Goal: Use online tool/utility

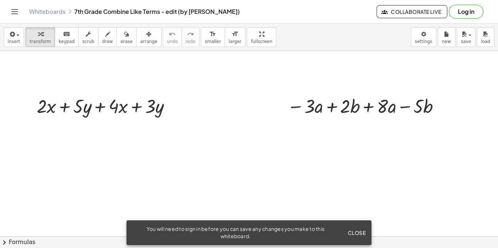
click at [364, 231] on span "Close" at bounding box center [357, 233] width 18 height 7
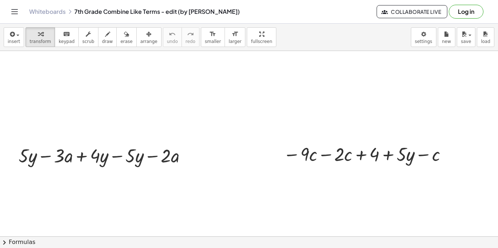
scroll to position [102, 0]
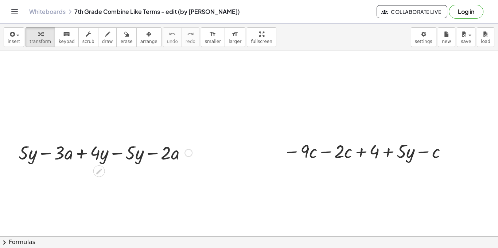
click at [29, 158] on div at bounding box center [105, 152] width 181 height 25
drag, startPoint x: 29, startPoint y: 158, endPoint x: 103, endPoint y: 161, distance: 73.7
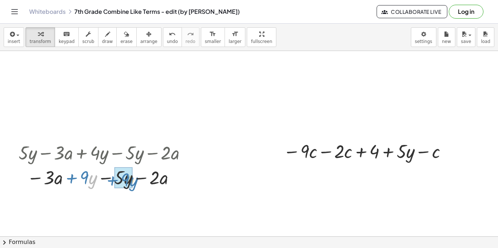
drag, startPoint x: 89, startPoint y: 174, endPoint x: 130, endPoint y: 176, distance: 40.6
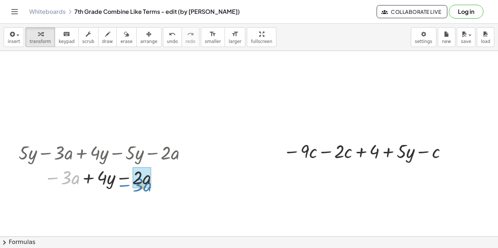
drag, startPoint x: 76, startPoint y: 179, endPoint x: 148, endPoint y: 184, distance: 72.4
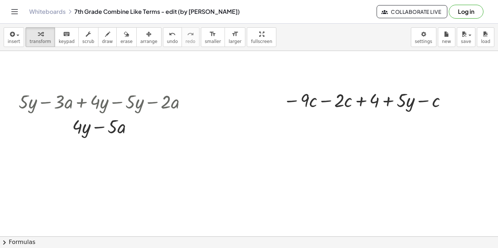
scroll to position [167, 0]
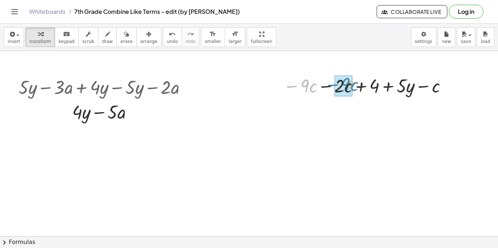
drag, startPoint x: 304, startPoint y: 85, endPoint x: 344, endPoint y: 80, distance: 40.4
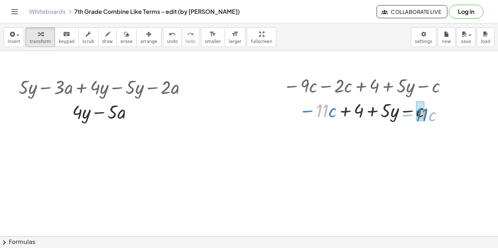
drag, startPoint x: 322, startPoint y: 109, endPoint x: 422, endPoint y: 112, distance: 100.4
drag, startPoint x: 326, startPoint y: 110, endPoint x: 332, endPoint y: 108, distance: 6.9
click at [332, 108] on div at bounding box center [367, 110] width 174 height 25
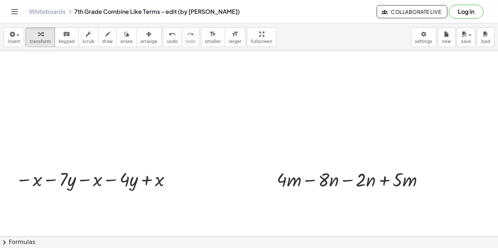
scroll to position [299, 0]
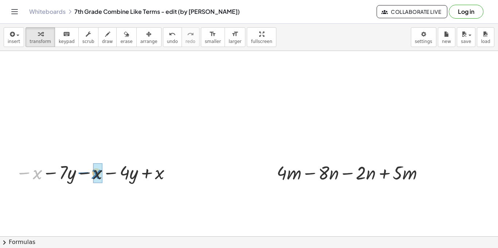
drag, startPoint x: 36, startPoint y: 171, endPoint x: 96, endPoint y: 171, distance: 59.1
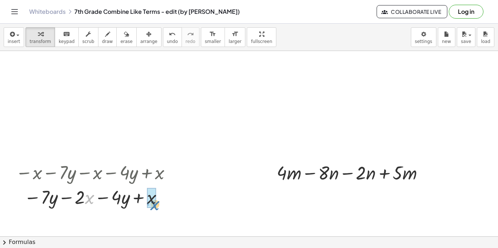
drag, startPoint x: 86, startPoint y: 197, endPoint x: 151, endPoint y: 203, distance: 65.2
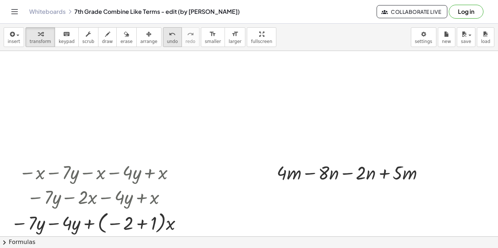
click at [169, 37] on icon "undo" at bounding box center [172, 34] width 7 height 9
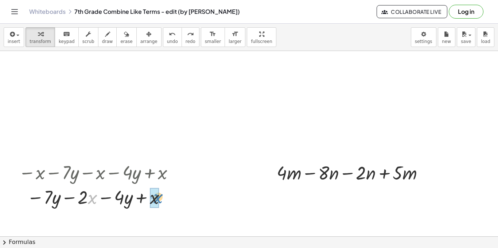
drag, startPoint x: 89, startPoint y: 195, endPoint x: 154, endPoint y: 195, distance: 65.7
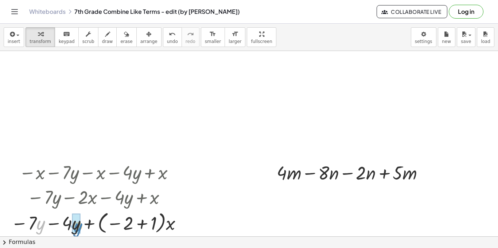
drag, startPoint x: 39, startPoint y: 223, endPoint x: 77, endPoint y: 226, distance: 37.3
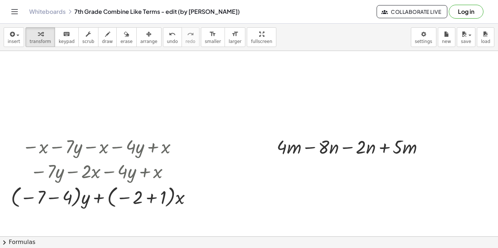
scroll to position [360, 0]
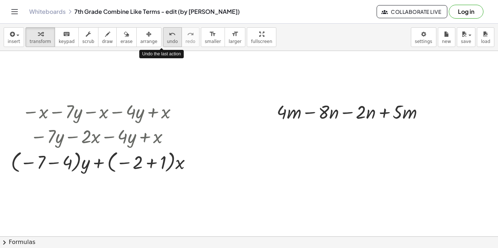
click at [169, 33] on icon "undo" at bounding box center [172, 34] width 7 height 9
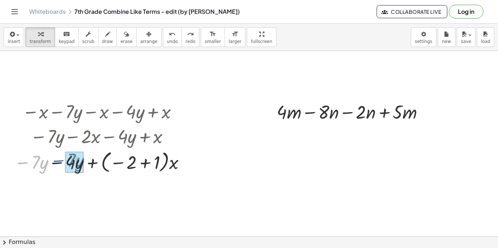
drag, startPoint x: 43, startPoint y: 162, endPoint x: 79, endPoint y: 161, distance: 35.8
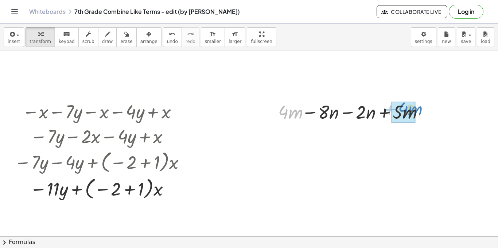
drag, startPoint x: 298, startPoint y: 111, endPoint x: 418, endPoint y: 108, distance: 119.7
click at [418, 108] on div at bounding box center [351, 111] width 158 height 25
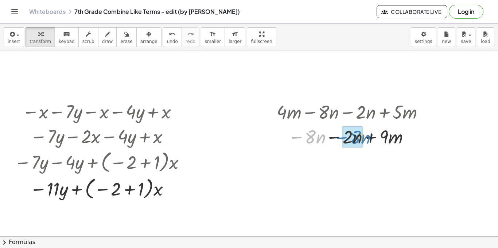
drag, startPoint x: 318, startPoint y: 132, endPoint x: 360, endPoint y: 132, distance: 42.0
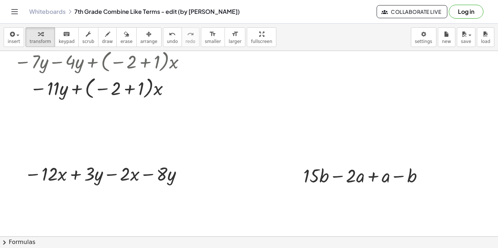
scroll to position [473, 0]
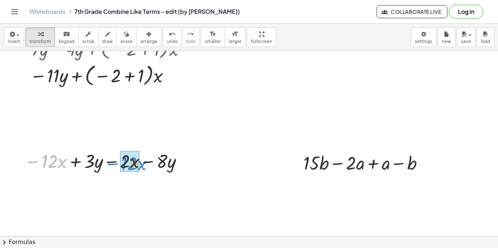
drag, startPoint x: 53, startPoint y: 162, endPoint x: 132, endPoint y: 164, distance: 79.5
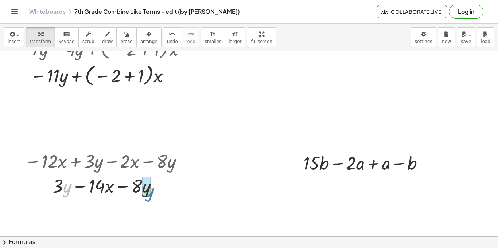
drag, startPoint x: 65, startPoint y: 186, endPoint x: 147, endPoint y: 189, distance: 82.5
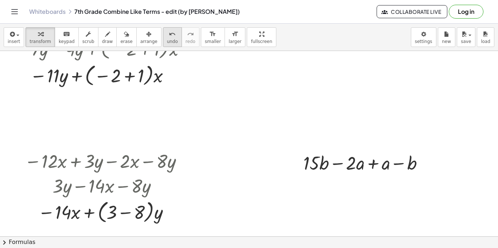
click at [169, 31] on icon "undo" at bounding box center [172, 34] width 7 height 9
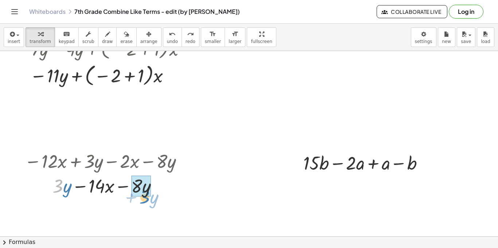
drag, startPoint x: 62, startPoint y: 185, endPoint x: 146, endPoint y: 189, distance: 83.6
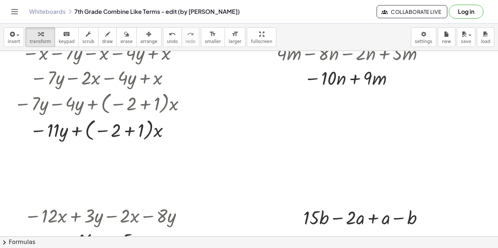
scroll to position [415, 0]
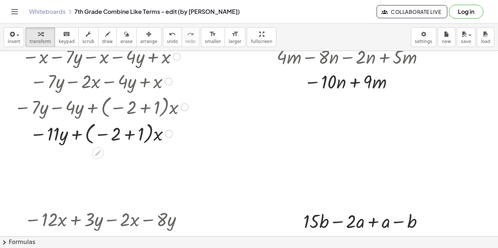
click at [165, 134] on div at bounding box center [169, 134] width 8 height 8
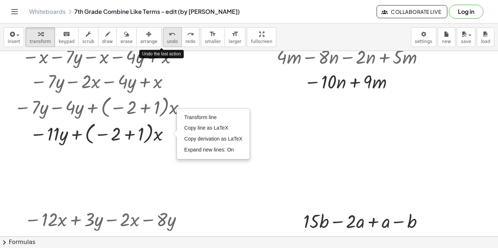
click at [167, 39] on span "undo" at bounding box center [172, 41] width 11 height 5
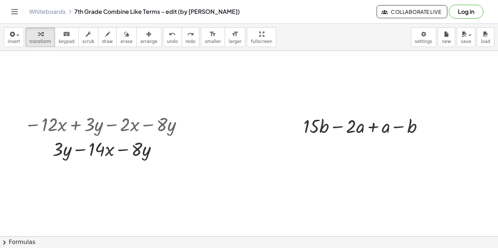
scroll to position [512, 0]
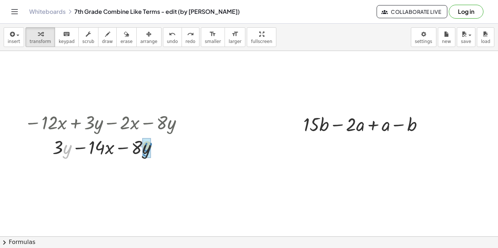
drag, startPoint x: 67, startPoint y: 145, endPoint x: 148, endPoint y: 143, distance: 80.3
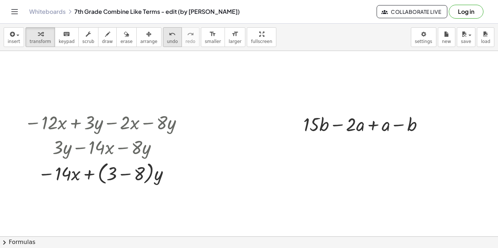
click at [167, 35] on div "undo" at bounding box center [172, 34] width 11 height 9
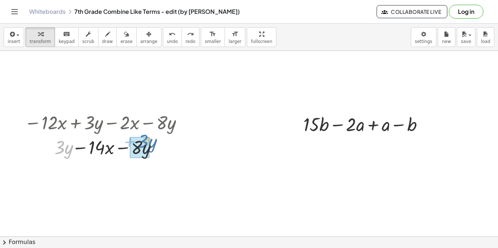
drag, startPoint x: 62, startPoint y: 144, endPoint x: 145, endPoint y: 138, distance: 83.0
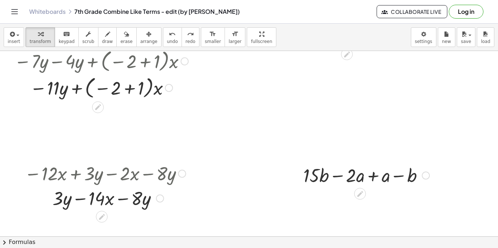
scroll to position [501, 0]
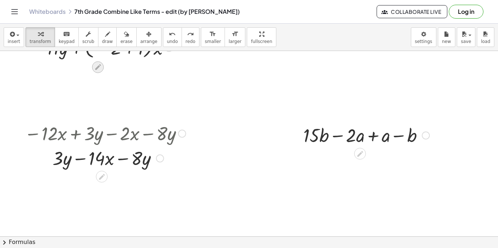
click at [101, 66] on icon at bounding box center [98, 67] width 8 height 8
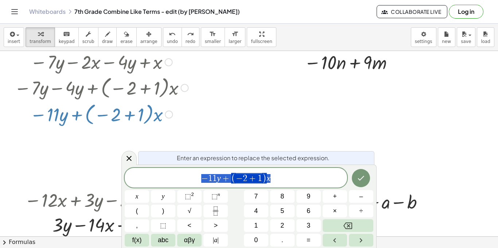
scroll to position [433, 0]
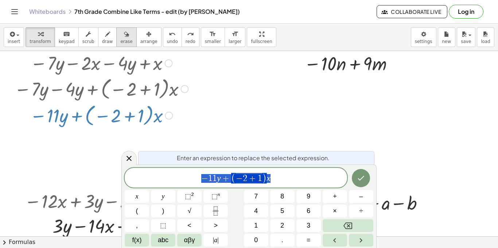
click at [122, 40] on span "erase" at bounding box center [126, 41] width 12 height 5
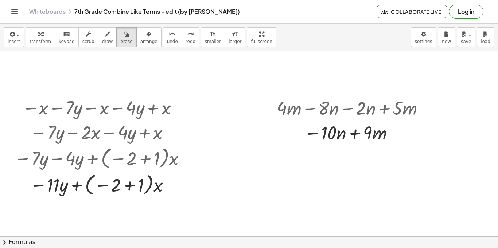
scroll to position [363, 0]
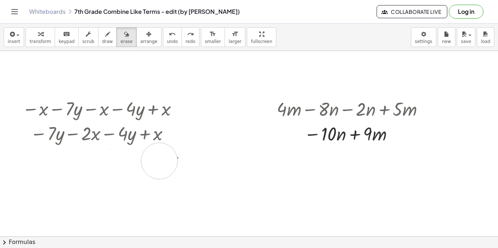
drag, startPoint x: 62, startPoint y: 192, endPoint x: 159, endPoint y: 161, distance: 101.7
click at [159, 161] on div at bounding box center [249, 152] width 498 height 928
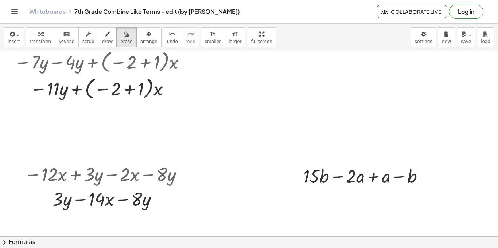
scroll to position [461, 0]
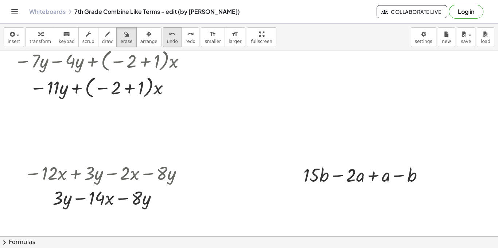
click at [167, 42] on span "undo" at bounding box center [172, 41] width 11 height 5
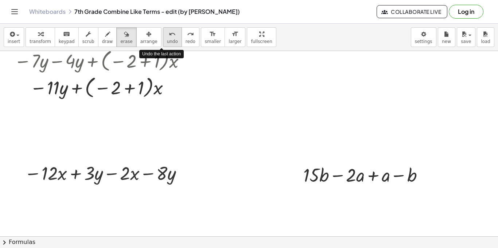
click at [167, 42] on span "undo" at bounding box center [172, 41] width 11 height 5
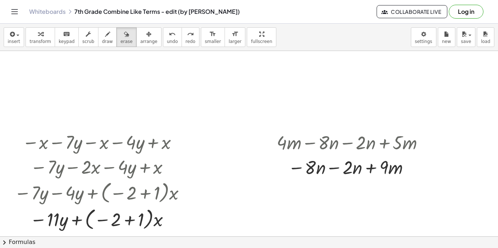
scroll to position [330, 0]
click at [187, 34] on icon "redo" at bounding box center [190, 34] width 7 height 9
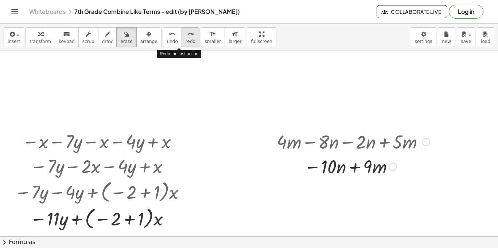
click at [187, 34] on icon "redo" at bounding box center [190, 34] width 7 height 9
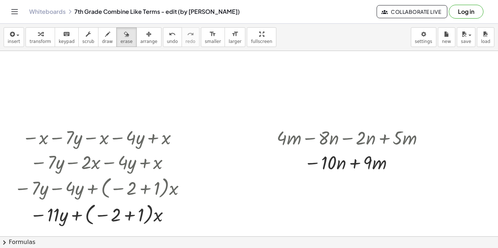
scroll to position [374, 0]
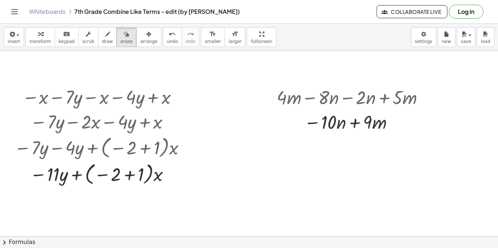
click at [98, 174] on div at bounding box center [249, 141] width 498 height 928
drag, startPoint x: 98, startPoint y: 174, endPoint x: 123, endPoint y: 183, distance: 26.7
click at [123, 183] on div at bounding box center [249, 141] width 498 height 928
click at [163, 38] on button "undo undo" at bounding box center [172, 37] width 19 height 20
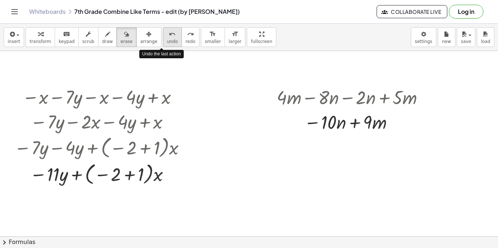
click at [163, 38] on button "undo undo" at bounding box center [172, 37] width 19 height 20
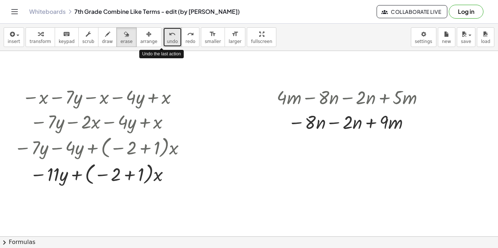
click at [163, 38] on button "undo undo" at bounding box center [172, 37] width 19 height 20
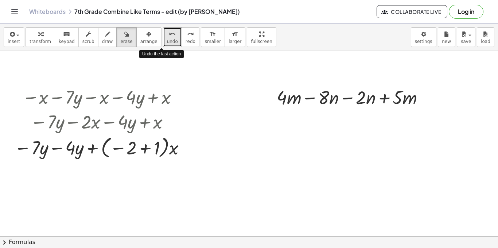
click at [163, 38] on button "undo undo" at bounding box center [172, 37] width 19 height 20
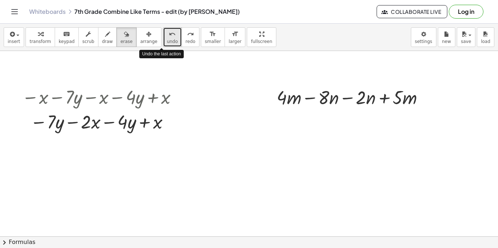
click at [163, 38] on button "undo undo" at bounding box center [172, 37] width 19 height 20
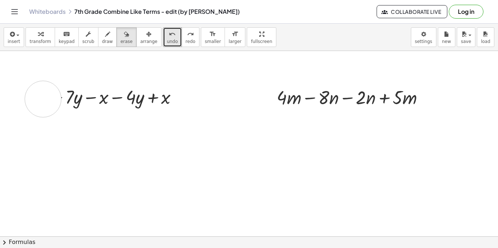
click at [43, 99] on div at bounding box center [249, 141] width 498 height 928
click at [124, 31] on div "button" at bounding box center [126, 34] width 12 height 9
click at [234, 72] on div "insert select one: Math Expression Function Text Youtube Video Graphing Geometr…" at bounding box center [249, 136] width 498 height 225
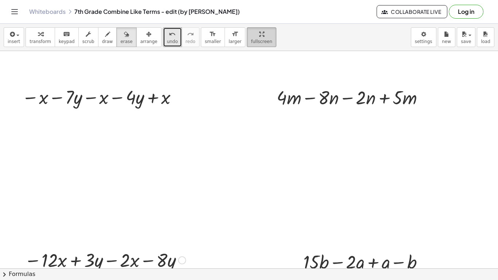
click at [244, 0] on html "Graspable Math Activities Get Started Activity Bank Assigned Work Classes White…" at bounding box center [249, 140] width 498 height 280
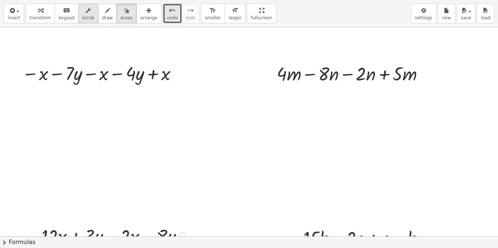
click at [88, 23] on button "scrub" at bounding box center [88, 14] width 20 height 20
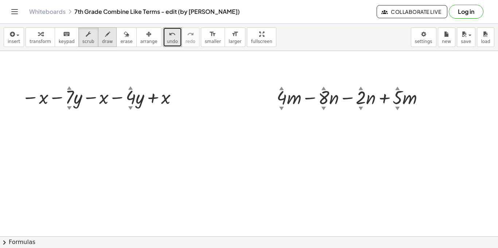
click at [104, 40] on span "draw" at bounding box center [107, 41] width 11 height 5
drag, startPoint x: 42, startPoint y: 98, endPoint x: 46, endPoint y: 113, distance: 15.5
click at [46, 113] on div at bounding box center [249, 141] width 498 height 928
click at [167, 41] on span "undo" at bounding box center [172, 41] width 11 height 5
click at [63, 33] on icon "keyboard" at bounding box center [66, 34] width 7 height 9
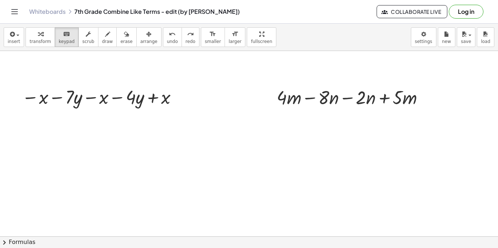
drag, startPoint x: 39, startPoint y: 98, endPoint x: 41, endPoint y: 125, distance: 26.7
click at [38, 34] on icon "button" at bounding box center [40, 34] width 5 height 9
click at [13, 40] on span "insert" at bounding box center [14, 41] width 12 height 5
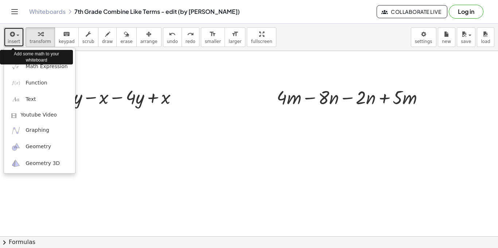
click at [16, 38] on button "insert" at bounding box center [14, 37] width 20 height 20
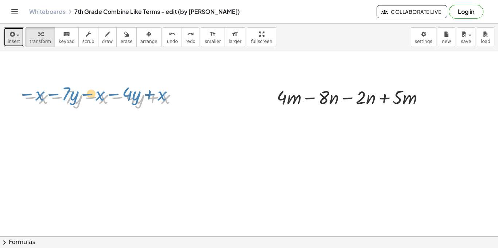
drag, startPoint x: 42, startPoint y: 101, endPoint x: 38, endPoint y: 99, distance: 4.5
click at [38, 99] on div at bounding box center [101, 96] width 166 height 25
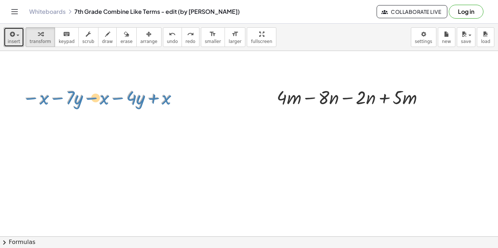
click at [43, 98] on div at bounding box center [101, 96] width 166 height 25
drag, startPoint x: 41, startPoint y: 101, endPoint x: 102, endPoint y: 101, distance: 60.6
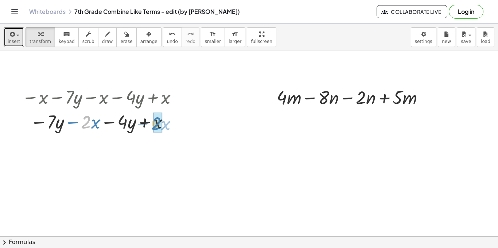
drag, startPoint x: 90, startPoint y: 122, endPoint x: 160, endPoint y: 123, distance: 70.1
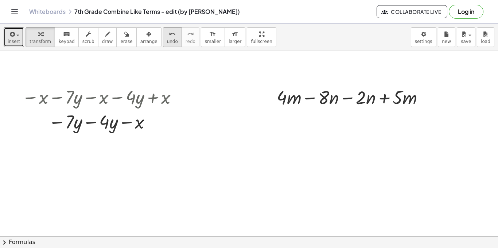
click at [167, 43] on span "undo" at bounding box center [172, 41] width 11 height 5
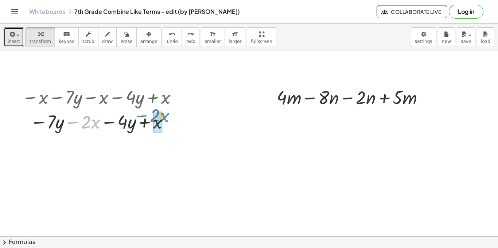
drag, startPoint x: 86, startPoint y: 120, endPoint x: 155, endPoint y: 113, distance: 69.3
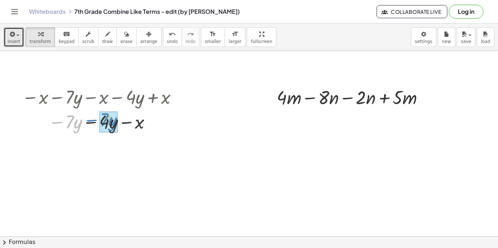
drag, startPoint x: 77, startPoint y: 119, endPoint x: 112, endPoint y: 117, distance: 34.7
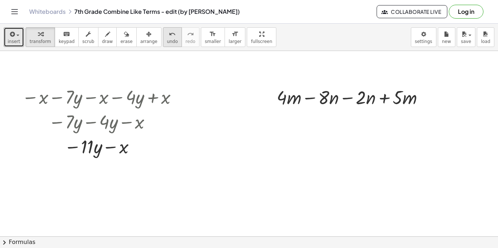
click at [167, 37] on div "undo" at bounding box center [172, 34] width 11 height 9
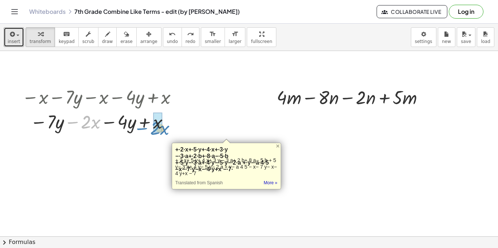
drag, startPoint x: 83, startPoint y: 119, endPoint x: 152, endPoint y: 117, distance: 68.6
click at [152, 117] on div at bounding box center [101, 121] width 196 height 25
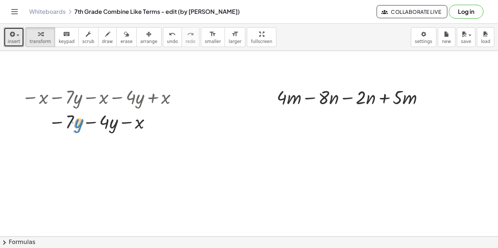
click at [77, 123] on div at bounding box center [101, 121] width 166 height 25
drag, startPoint x: 71, startPoint y: 119, endPoint x: 107, endPoint y: 122, distance: 36.3
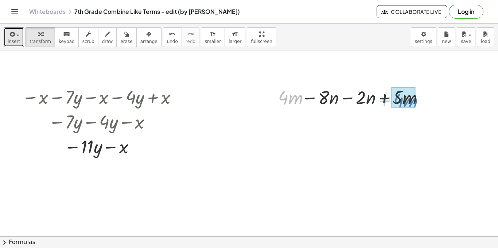
drag, startPoint x: 279, startPoint y: 98, endPoint x: 394, endPoint y: 100, distance: 114.9
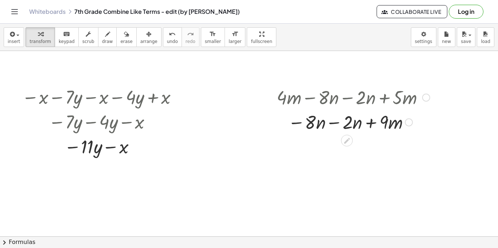
click at [322, 98] on div at bounding box center [353, 97] width 161 height 25
drag, startPoint x: 313, startPoint y: 119, endPoint x: 303, endPoint y: 119, distance: 9.5
click at [303, 119] on div at bounding box center [353, 121] width 161 height 25
drag, startPoint x: 319, startPoint y: 124, endPoint x: 360, endPoint y: 127, distance: 41.7
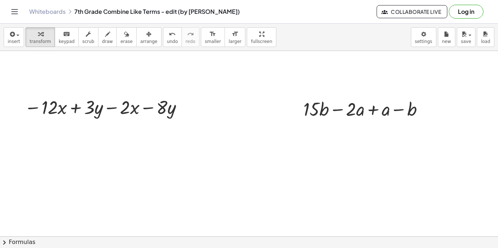
scroll to position [529, 0]
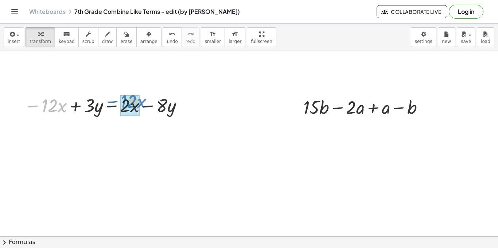
drag, startPoint x: 51, startPoint y: 103, endPoint x: 130, endPoint y: 98, distance: 79.3
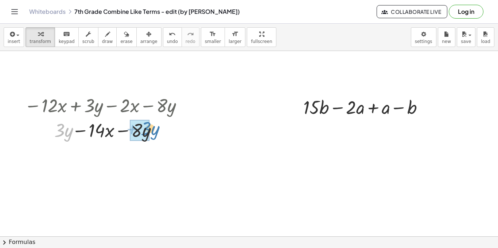
drag, startPoint x: 66, startPoint y: 129, endPoint x: 151, endPoint y: 128, distance: 84.3
click at [151, 128] on div at bounding box center [102, 129] width 166 height 25
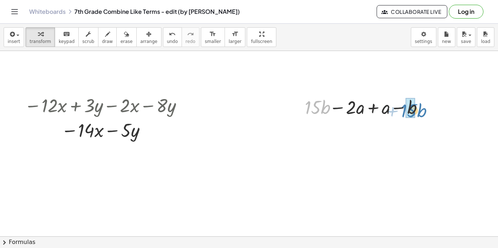
drag, startPoint x: 307, startPoint y: 104, endPoint x: 403, endPoint y: 107, distance: 95.6
click at [403, 107] on div at bounding box center [363, 106] width 131 height 25
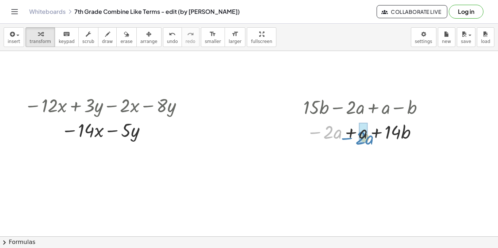
drag, startPoint x: 334, startPoint y: 130, endPoint x: 366, endPoint y: 133, distance: 31.5
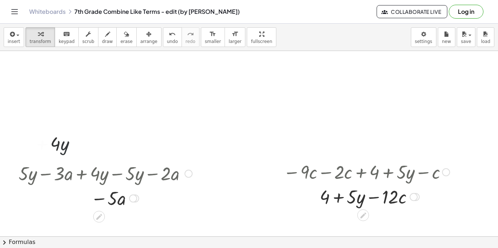
scroll to position [0, 0]
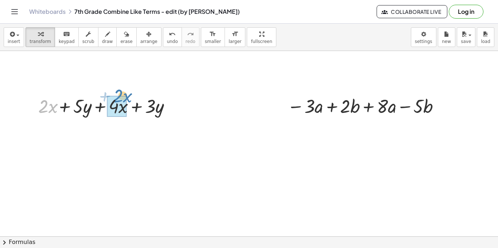
drag, startPoint x: 40, startPoint y: 108, endPoint x: 114, endPoint y: 99, distance: 74.9
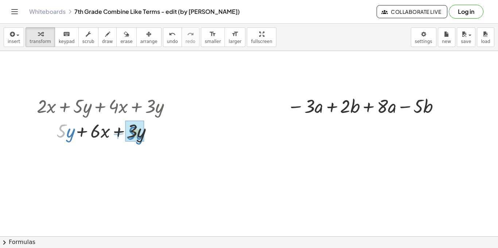
drag, startPoint x: 62, startPoint y: 128, endPoint x: 132, endPoint y: 130, distance: 70.1
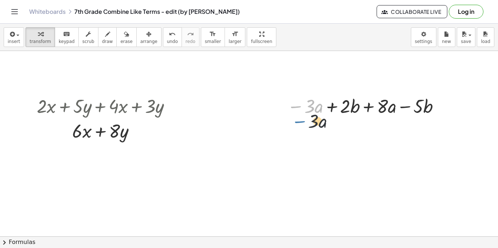
drag, startPoint x: 301, startPoint y: 109, endPoint x: 305, endPoint y: 124, distance: 15.8
drag, startPoint x: 308, startPoint y: 112, endPoint x: 382, endPoint y: 120, distance: 74.4
click at [382, 120] on div "· 3 − · a − · 3 · a + · 2 · b + · 8 · a − · 5 · b" at bounding box center [363, 106] width 172 height 28
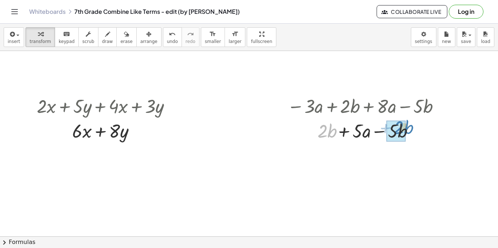
drag, startPoint x: 327, startPoint y: 130, endPoint x: 403, endPoint y: 125, distance: 76.4
